Goal: Information Seeking & Learning: Learn about a topic

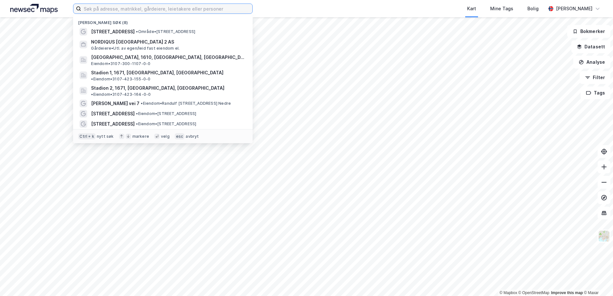
click at [141, 9] on input at bounding box center [166, 9] width 171 height 10
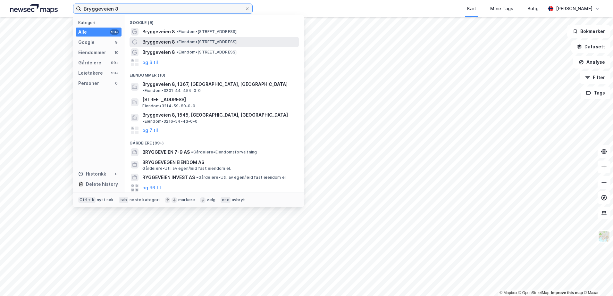
type input "Bryggeveien 8"
click at [184, 41] on span "• Eiendom • [STREET_ADDRESS]" at bounding box center [206, 41] width 60 height 5
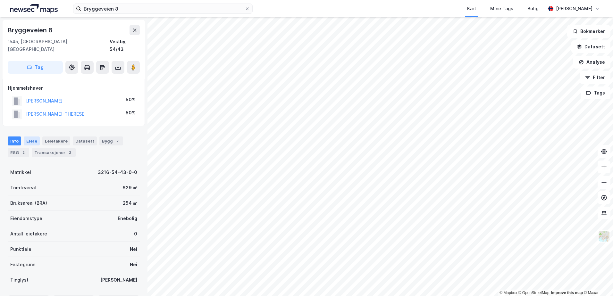
click at [30, 137] on div "Eiere" at bounding box center [32, 141] width 16 height 9
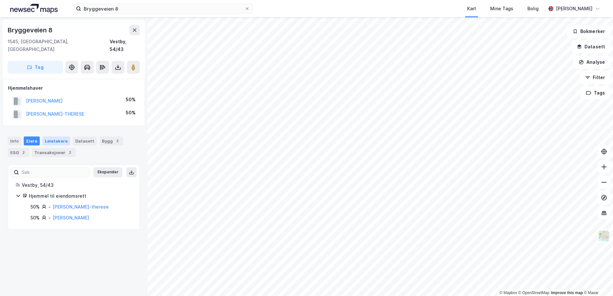
click at [53, 137] on div "Leietakere" at bounding box center [56, 141] width 28 height 9
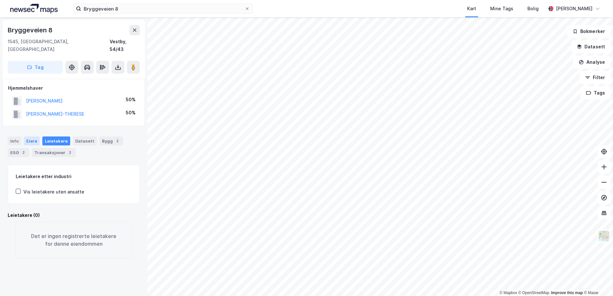
click at [29, 137] on div "Eiere" at bounding box center [32, 141] width 16 height 9
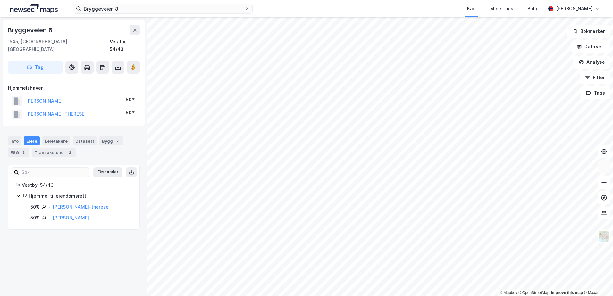
click at [602, 167] on icon at bounding box center [604, 167] width 6 height 6
click at [605, 183] on icon at bounding box center [604, 182] width 6 height 6
click at [103, 167] on button "Ekspander" at bounding box center [107, 172] width 29 height 10
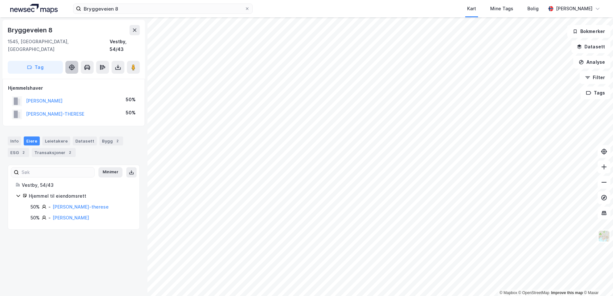
click at [72, 66] on icon at bounding box center [72, 67] width 2 height 2
